Goal: Task Accomplishment & Management: Use online tool/utility

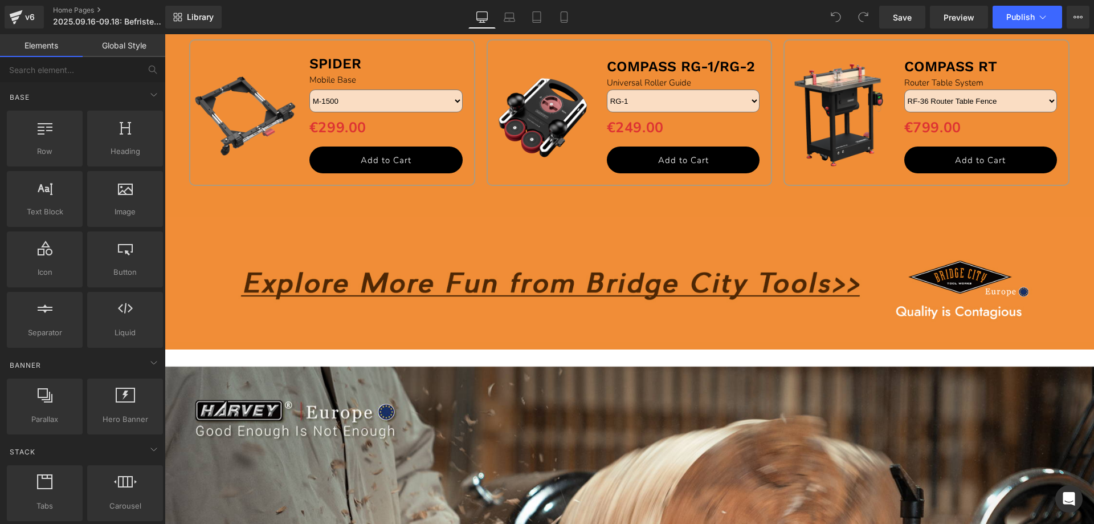
scroll to position [1596, 0]
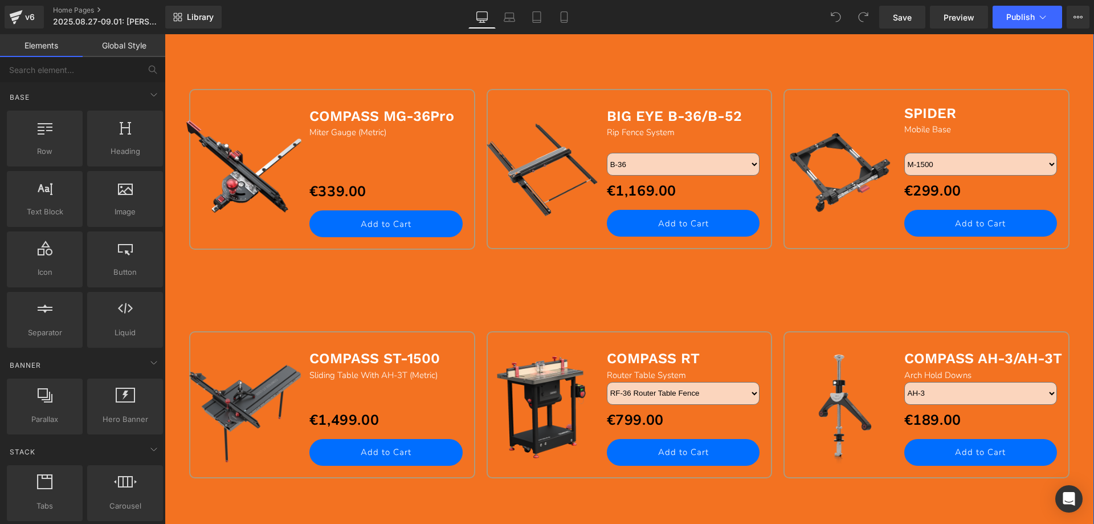
scroll to position [1539, 0]
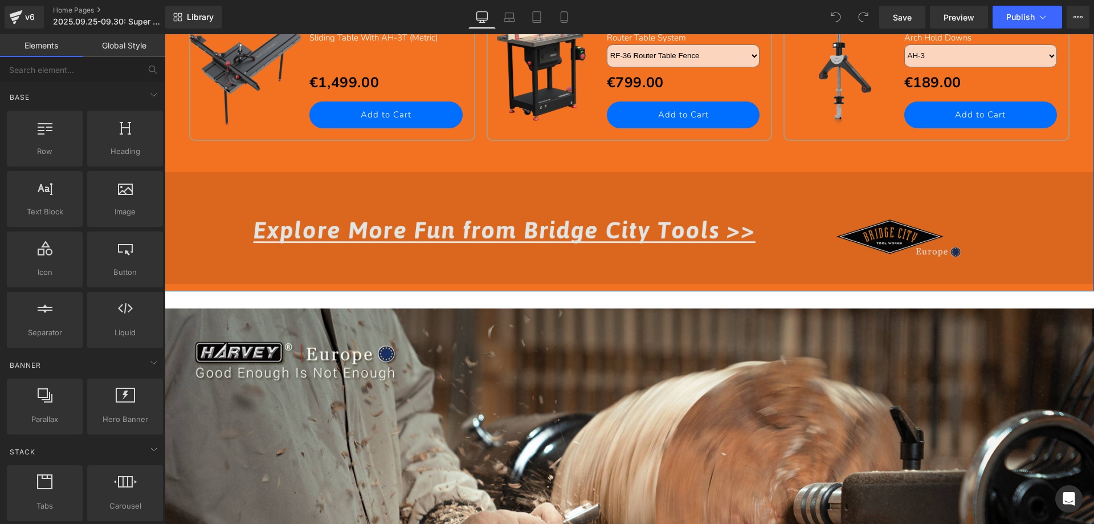
scroll to position [1881, 0]
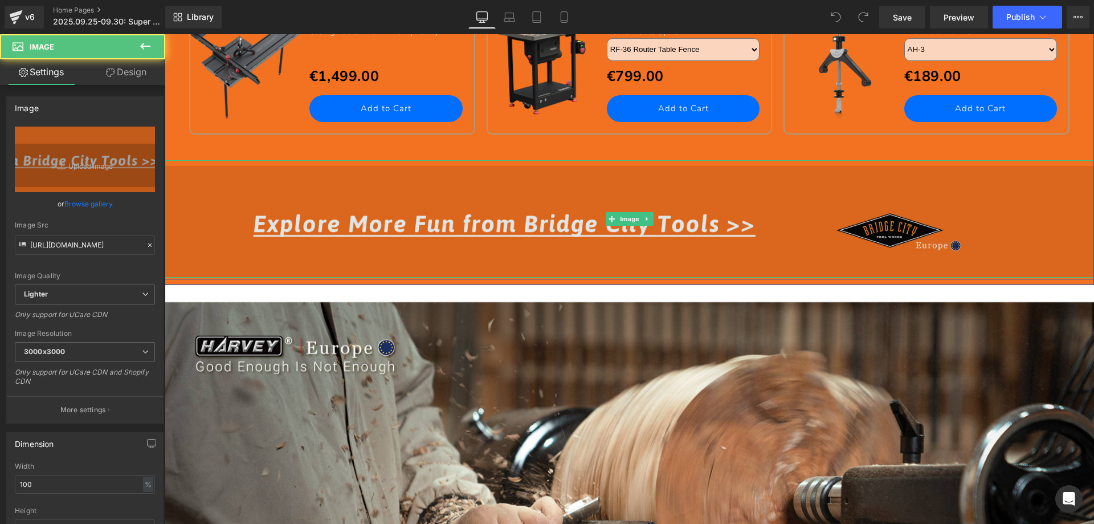
click at [448, 221] on img at bounding box center [630, 218] width 930 height 117
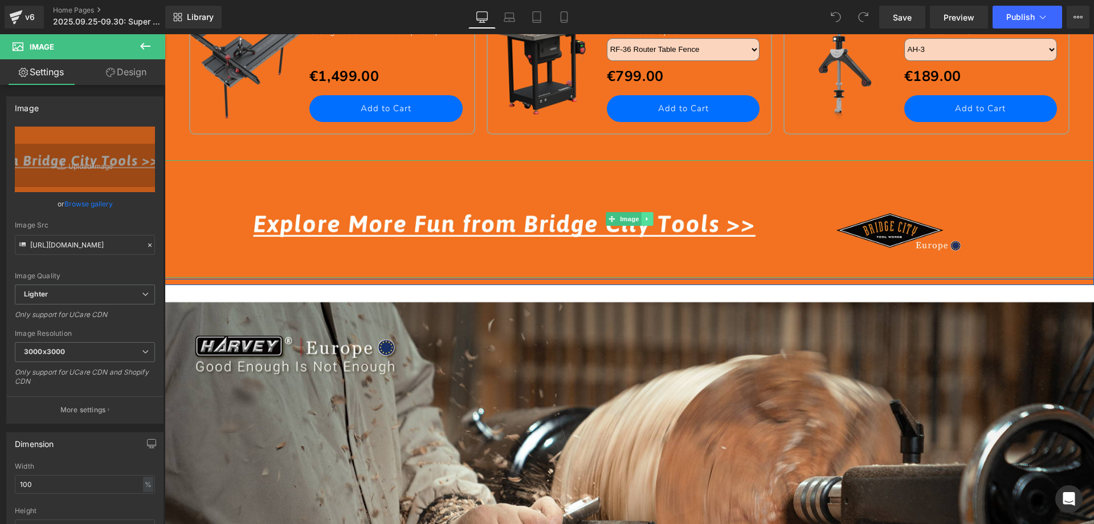
click at [644, 217] on icon at bounding box center [647, 218] width 6 height 7
click at [638, 220] on icon at bounding box center [641, 218] width 6 height 6
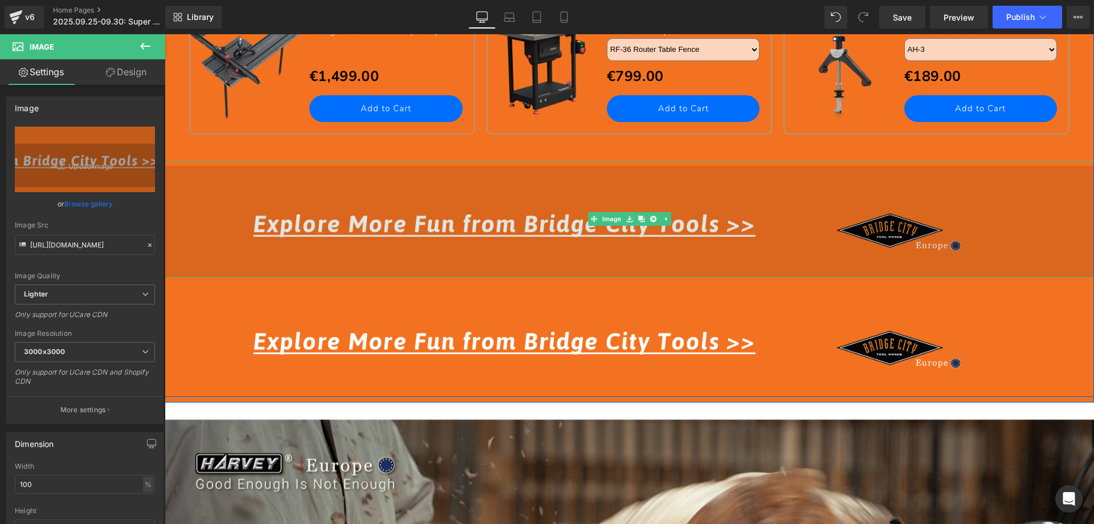
click at [382, 217] on img at bounding box center [630, 218] width 930 height 117
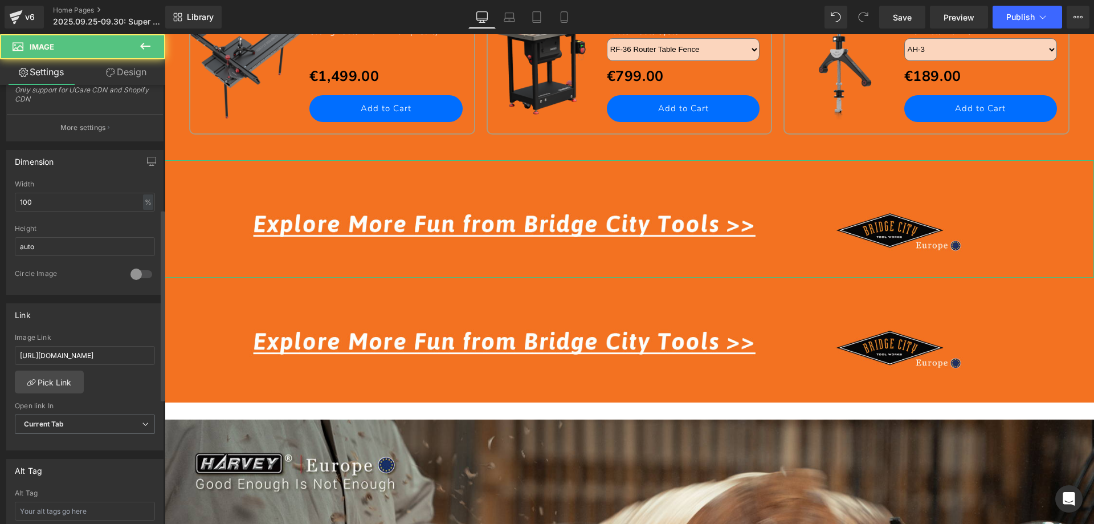
scroll to position [285, 0]
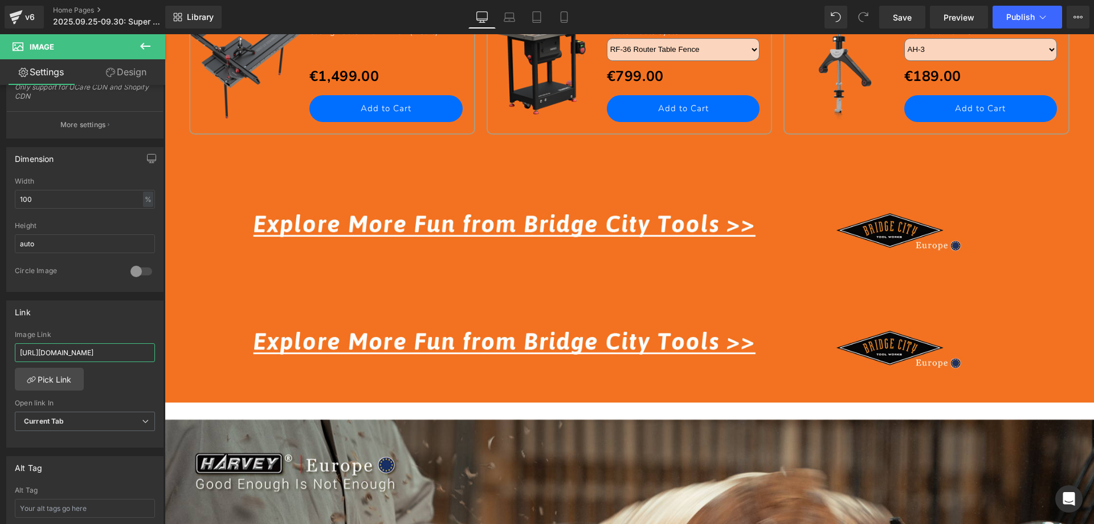
drag, startPoint x: 135, startPoint y: 351, endPoint x: -38, endPoint y: 348, distance: 172.7
click at [0, 348] on html "You are previewing how the will restyle your page. You can not edit Elements in…" at bounding box center [547, 262] width 1094 height 524
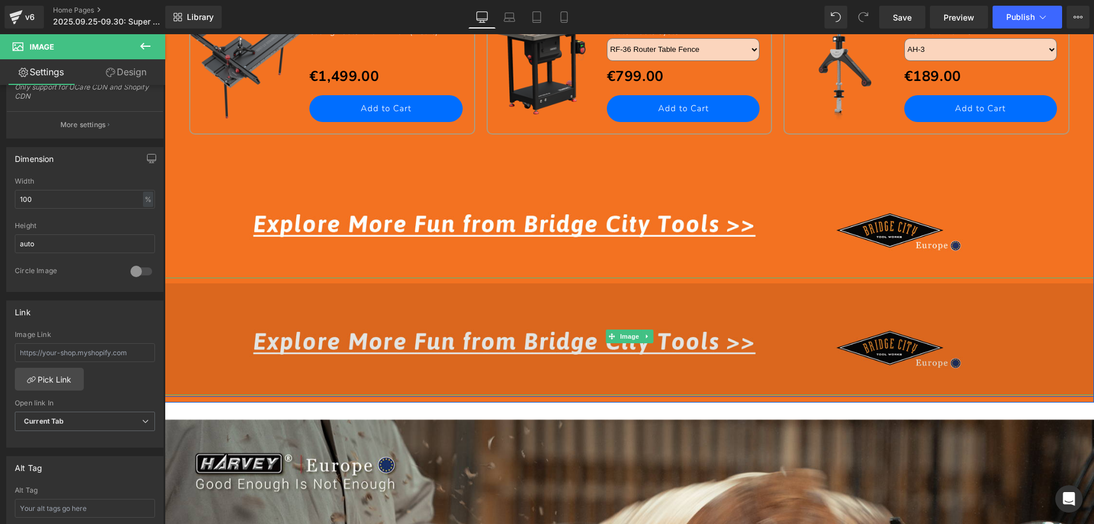
click at [372, 335] on img at bounding box center [630, 336] width 930 height 117
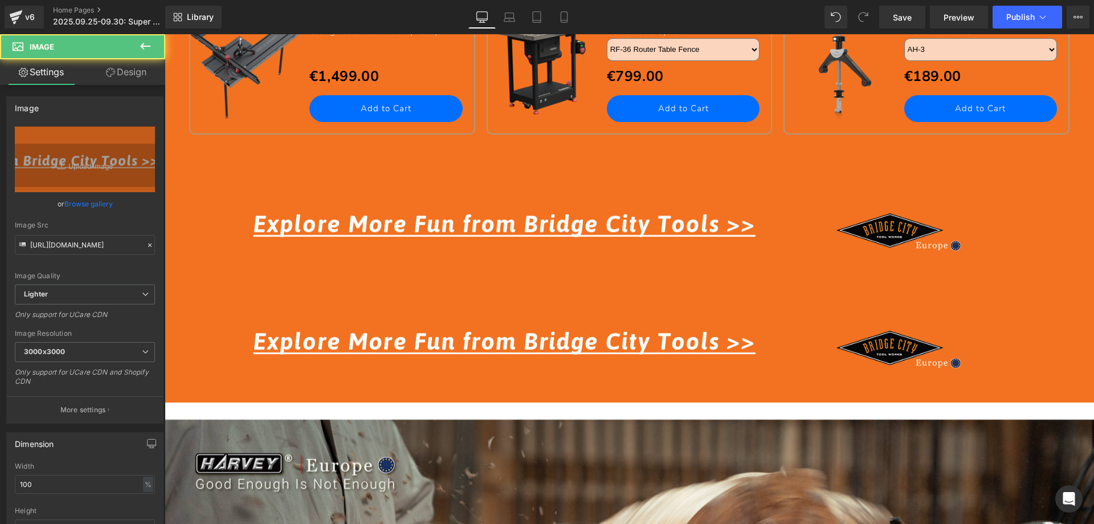
click at [149, 52] on icon at bounding box center [146, 46] width 14 height 14
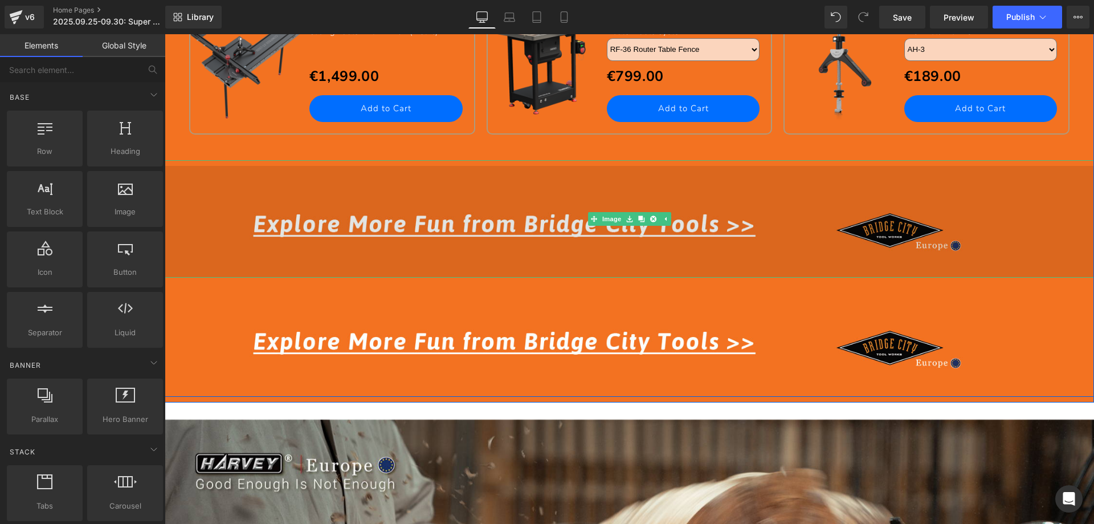
click at [401, 232] on img at bounding box center [630, 218] width 930 height 117
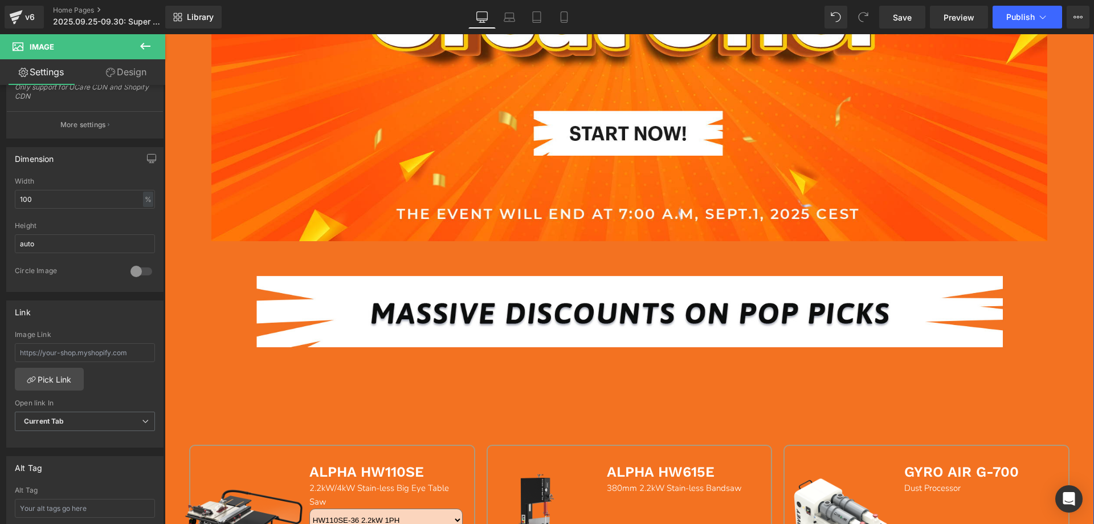
scroll to position [570, 0]
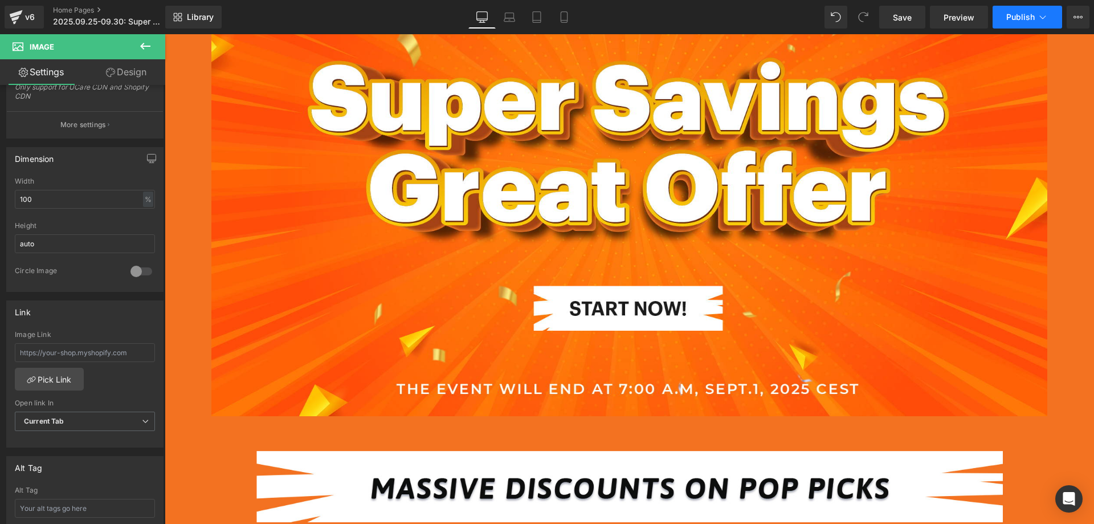
click at [1017, 18] on span "Publish" at bounding box center [1021, 17] width 28 height 9
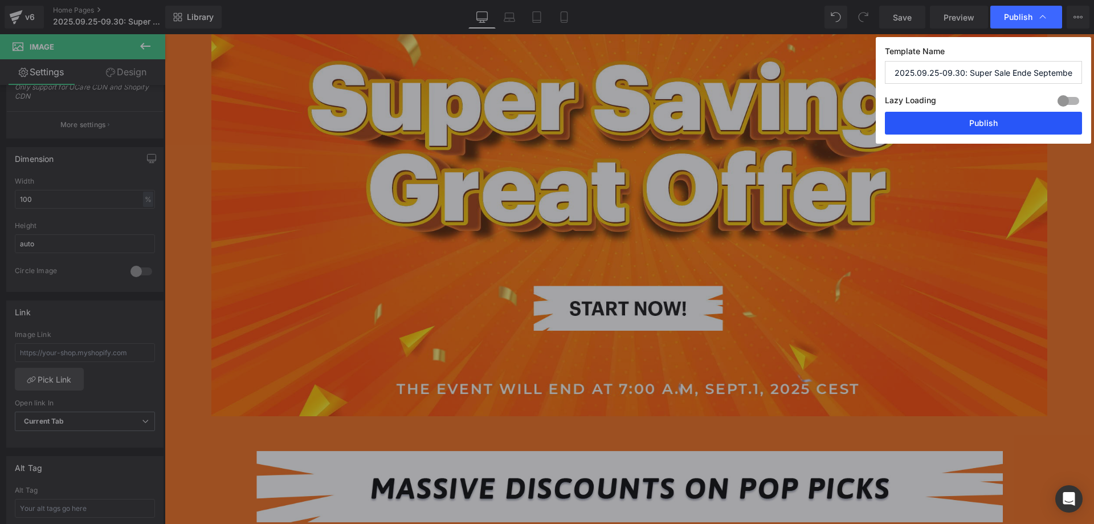
drag, startPoint x: 934, startPoint y: 120, endPoint x: 331, endPoint y: 146, distance: 604.2
click at [934, 120] on button "Publish" at bounding box center [983, 123] width 197 height 23
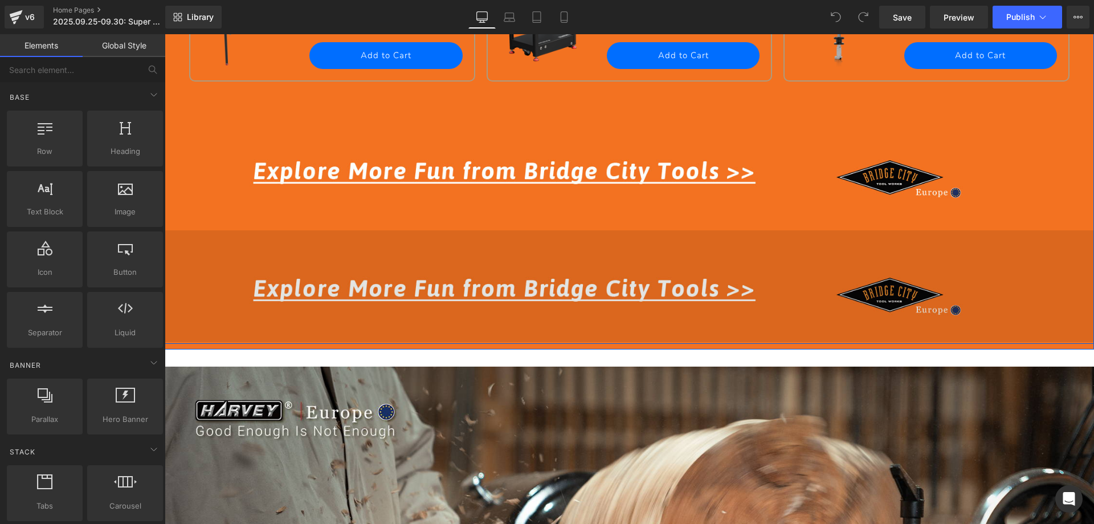
scroll to position [1938, 0]
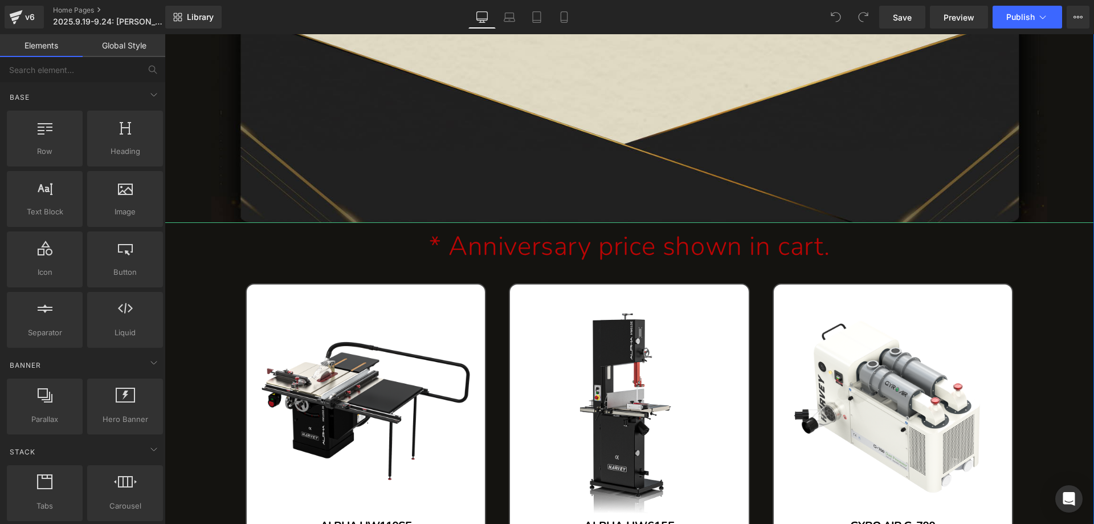
scroll to position [1938, 0]
